Goal: Navigation & Orientation: Find specific page/section

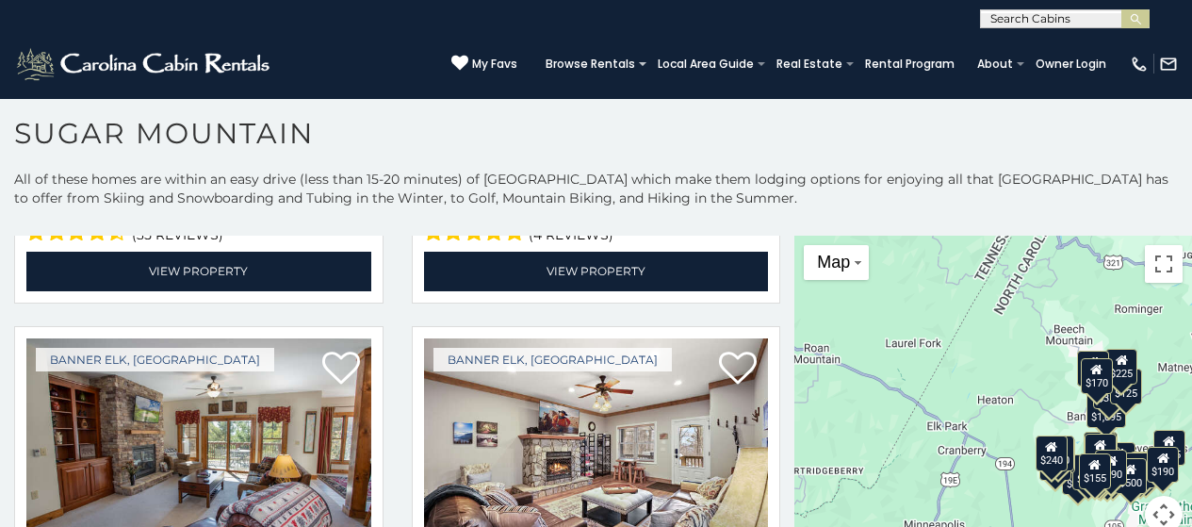
scroll to position [4892, 0]
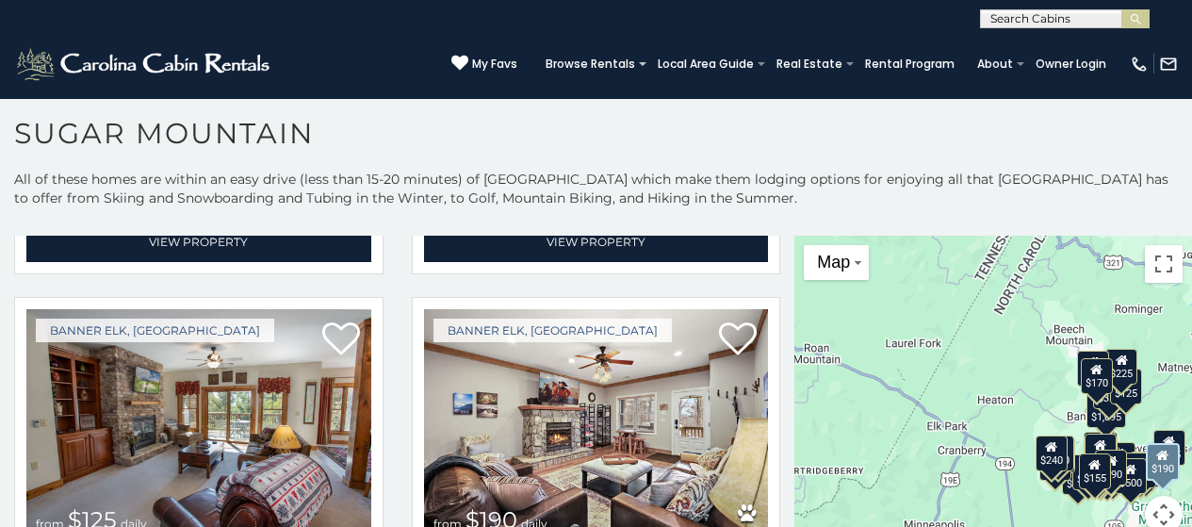
click at [662, 426] on img at bounding box center [596, 424] width 345 height 231
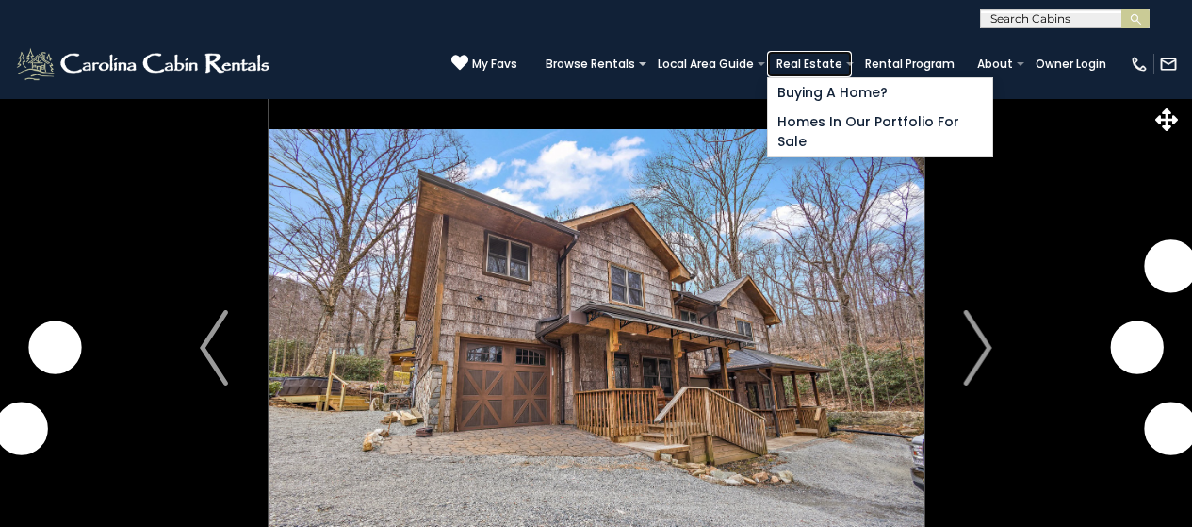
click at [828, 73] on link "Real Estate" at bounding box center [809, 64] width 85 height 26
